Goal: Task Accomplishment & Management: Complete application form

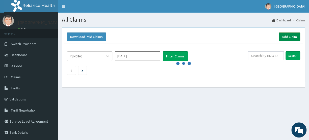
click at [285, 38] on link "Add Claim" at bounding box center [288, 37] width 21 height 9
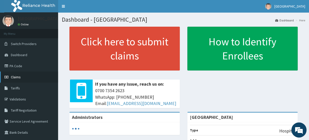
click at [17, 77] on span "Claims" at bounding box center [16, 77] width 10 height 5
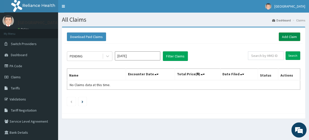
click at [285, 36] on link "Add Claim" at bounding box center [288, 37] width 21 height 9
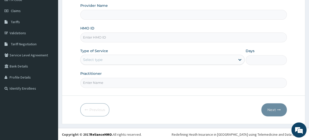
type input "[GEOGRAPHIC_DATA]"
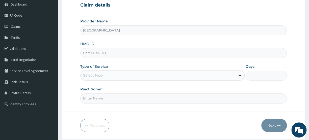
scroll to position [43, 0]
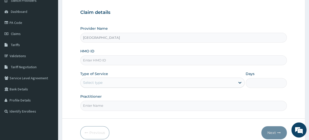
click at [113, 62] on input "HMO ID" at bounding box center [183, 60] width 206 height 10
type input "BOF/10017/A"
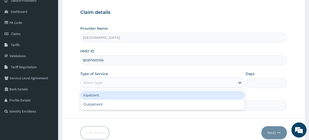
click at [102, 78] on div "Select type" at bounding box center [162, 83] width 164 height 10
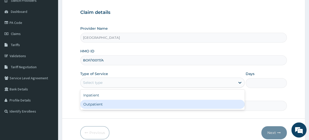
click at [86, 105] on div "Outpatient" at bounding box center [162, 104] width 164 height 9
type input "1"
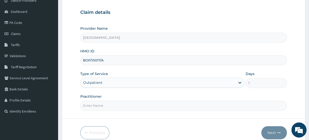
click at [138, 102] on input "Practitioner" at bounding box center [183, 106] width 206 height 10
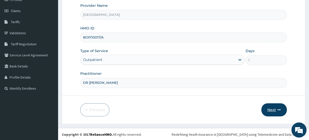
type input "DR SEYI"
click at [269, 108] on button "Next" at bounding box center [273, 109] width 25 height 13
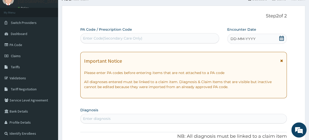
scroll to position [20, 0]
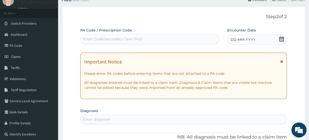
click at [279, 39] on icon at bounding box center [281, 39] width 5 height 5
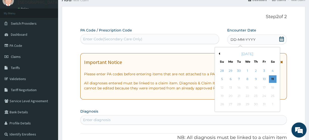
click at [247, 78] on div "8" at bounding box center [247, 80] width 8 height 8
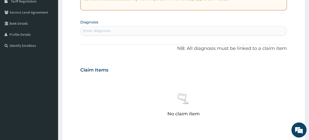
scroll to position [112, 0]
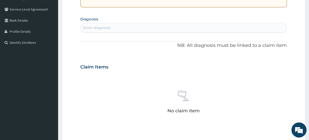
click at [118, 28] on div "Enter diagnosis" at bounding box center [183, 28] width 206 height 8
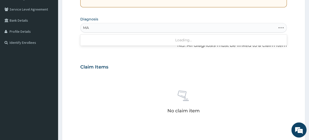
type input "M"
type input "PLAS"
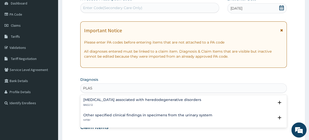
scroll to position [0, 0]
